Goal: Task Accomplishment & Management: Complete application form

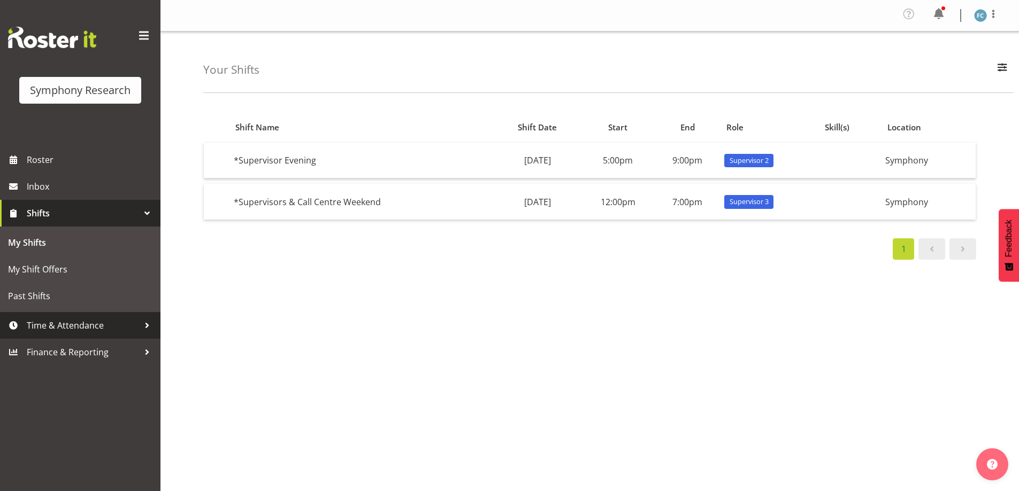
click at [144, 326] on div at bounding box center [147, 326] width 16 height 16
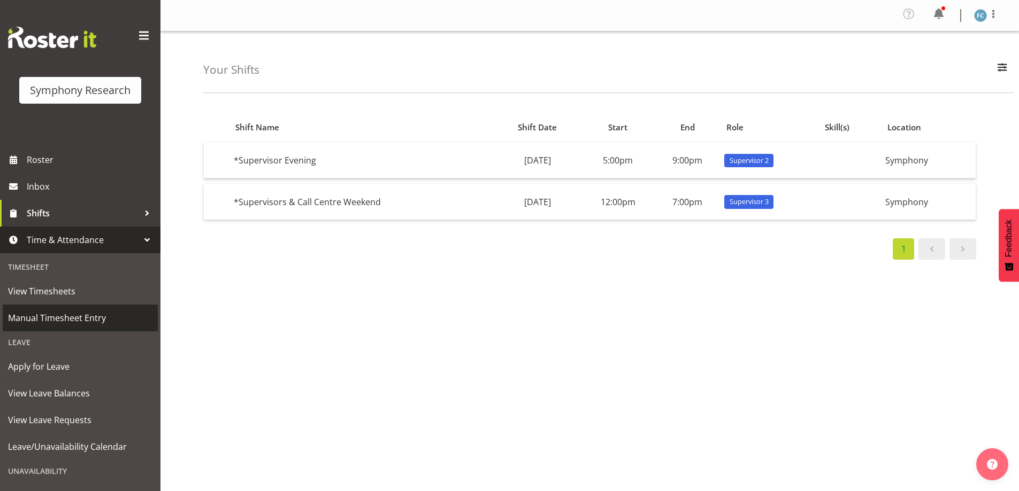
click at [136, 320] on span "Manual Timesheet Entry" at bounding box center [80, 318] width 144 height 16
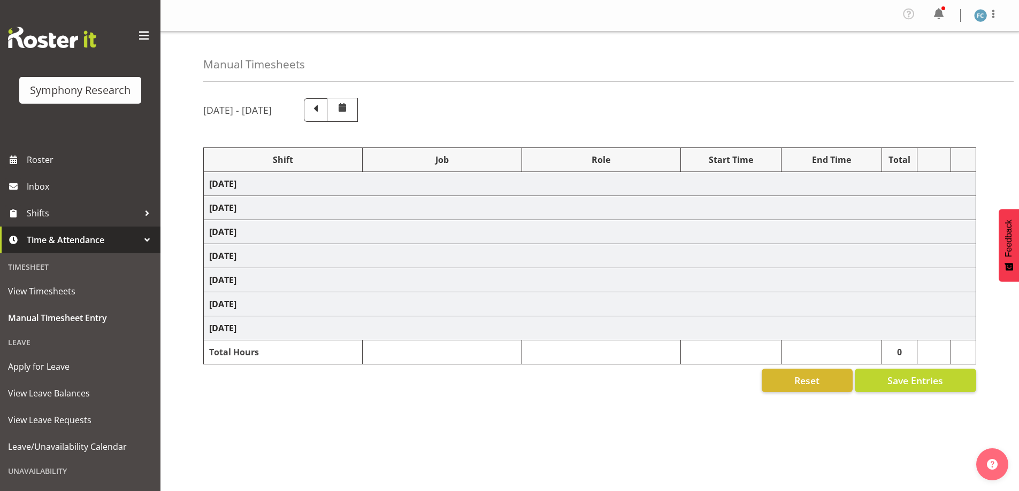
select select "48116"
select select "10585"
select select "48116"
select select "10536"
select select "48116"
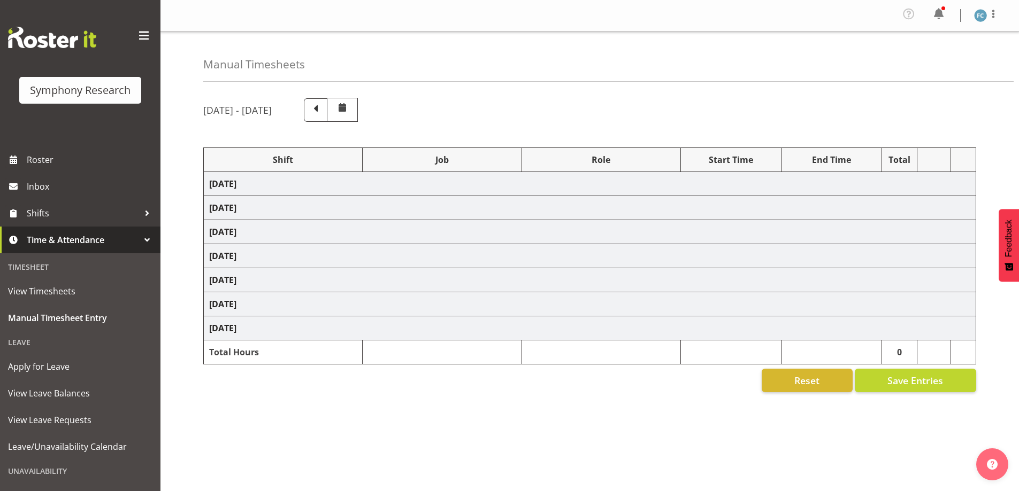
select select "10527"
select select "56692"
select select "10499"
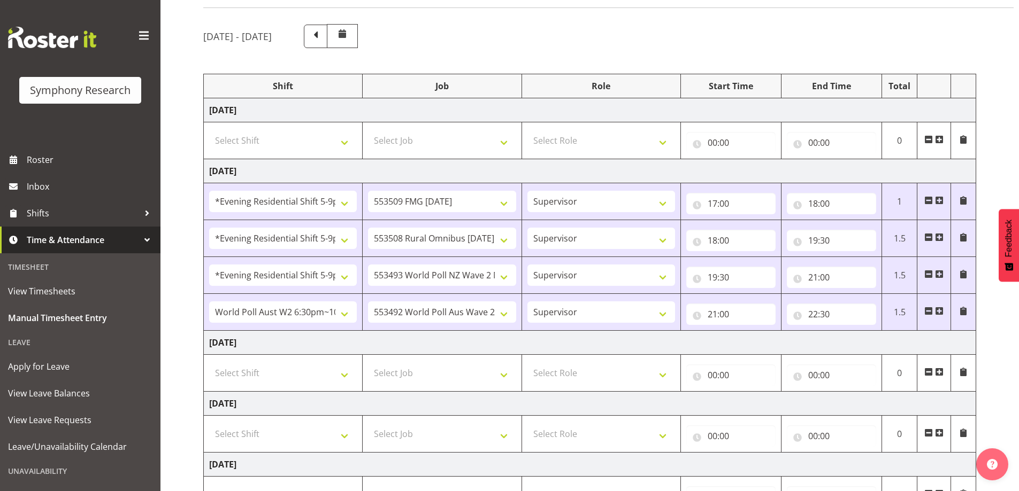
scroll to position [160, 0]
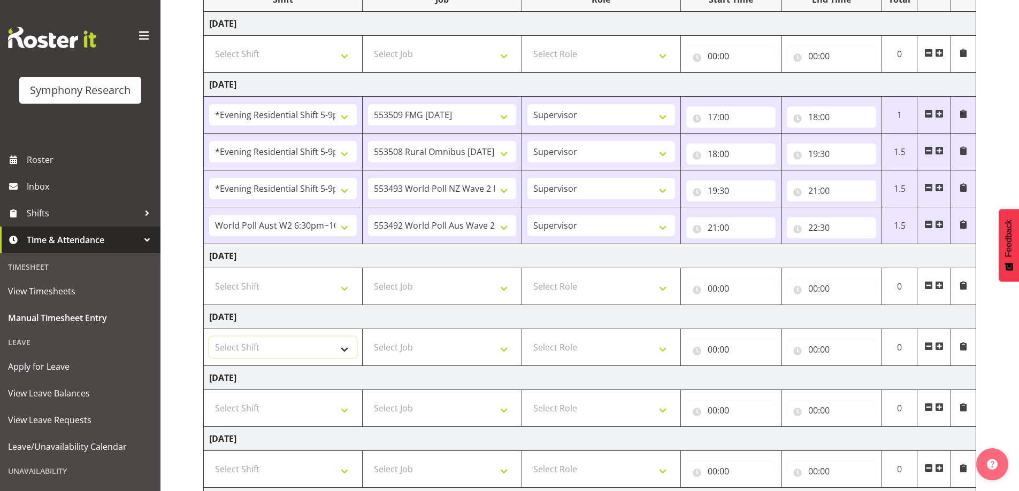
click at [347, 351] on select "Select Shift !!Weekend Residential (Roster IT Shift Label) *Business 9/10am ~ 4…" at bounding box center [283, 347] width 148 height 21
select select "48116"
click at [209, 337] on select "Select Shift !!Weekend Residential (Roster IT Shift Label) *Business 9/10am ~ 4…" at bounding box center [283, 347] width 148 height 21
click at [502, 349] on select "Select Job 550060 IF Admin 553492 World Poll Aus Wave 2 Main 2025 553493 World …" at bounding box center [442, 347] width 148 height 21
select select "10527"
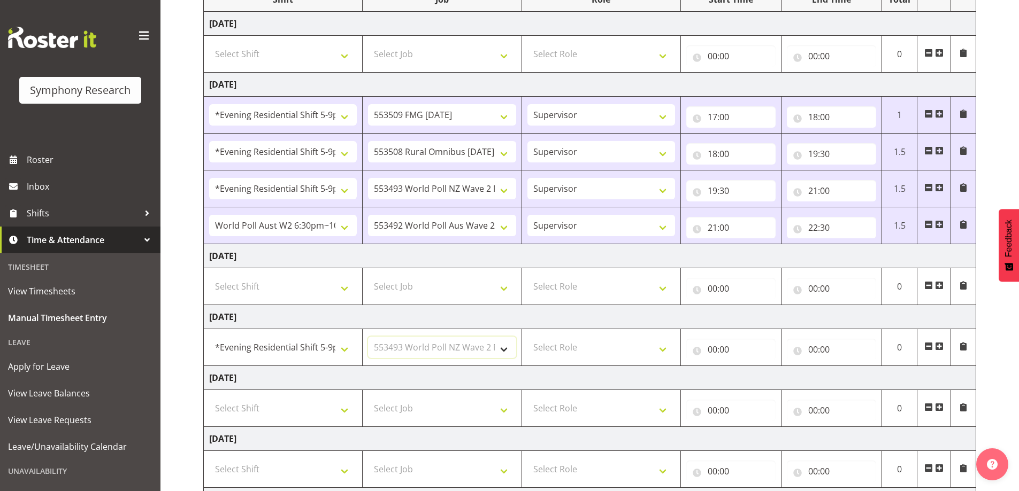
click at [368, 337] on select "Select Job 550060 IF Admin 553492 World Poll Aus Wave 2 Main 2025 553493 World …" at bounding box center [442, 347] width 148 height 21
click at [664, 353] on select "Select Role Supervisor Briefing Interviewing" at bounding box center [601, 347] width 148 height 21
select select "45"
click at [527, 337] on select "Select Role Supervisor Briefing Interviewing" at bounding box center [601, 347] width 148 height 21
click at [696, 351] on input "00:00" at bounding box center [730, 349] width 89 height 21
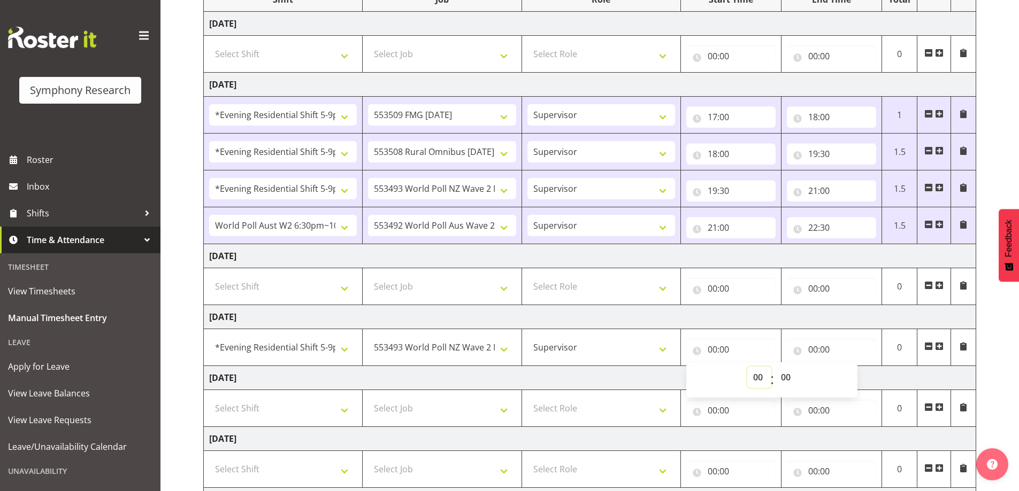
click at [757, 379] on select "00 01 02 03 04 05 06 07 08 09 10 11 12 13 14 15 16 17 18 19 20 21 22 23" at bounding box center [759, 377] width 24 height 21
select select "17"
click at [747, 367] on select "00 01 02 03 04 05 06 07 08 09 10 11 12 13 14 15 16 17 18 19 20 21 22 23" at bounding box center [759, 377] width 24 height 21
type input "17:00"
click at [802, 352] on input "00:00" at bounding box center [831, 349] width 89 height 21
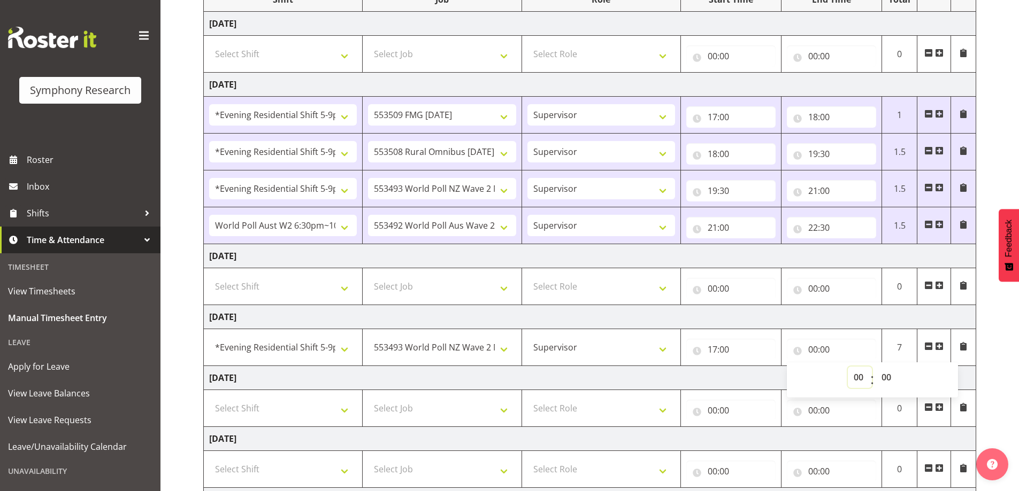
click at [856, 375] on select "00 01 02 03 04 05 06 07 08 09 10 11 12 13 14 15 16 17 18 19 20 21 22 23" at bounding box center [860, 377] width 24 height 21
select select "20"
click at [848, 367] on select "00 01 02 03 04 05 06 07 08 09 10 11 12 13 14 15 16 17 18 19 20 21 22 23" at bounding box center [860, 377] width 24 height 21
type input "20:00"
click at [889, 378] on select "00 01 02 03 04 05 06 07 08 09 10 11 12 13 14 15 16 17 18 19 20 21 22 23 24 25 2…" at bounding box center [887, 377] width 24 height 21
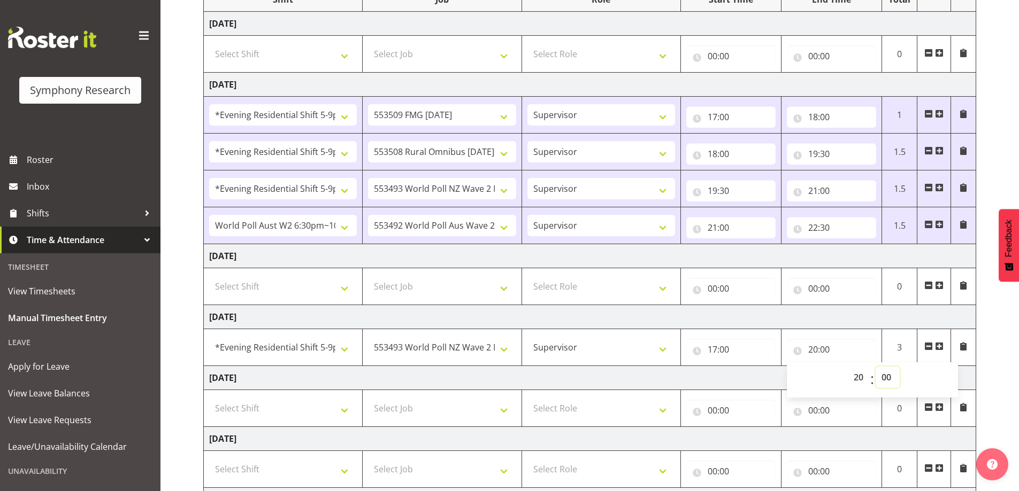
select select "30"
click at [875, 367] on select "00 01 02 03 04 05 06 07 08 09 10 11 12 13 14 15 16 17 18 19 20 21 22 23 24 25 2…" at bounding box center [887, 377] width 24 height 21
type input "20:30"
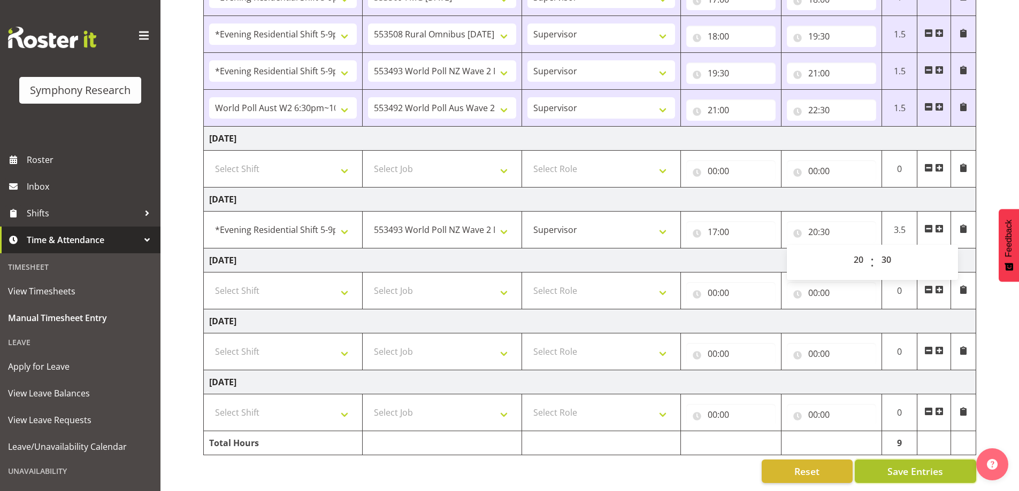
click at [917, 465] on span "Save Entries" at bounding box center [915, 472] width 56 height 14
